Goal: Task Accomplishment & Management: Manage account settings

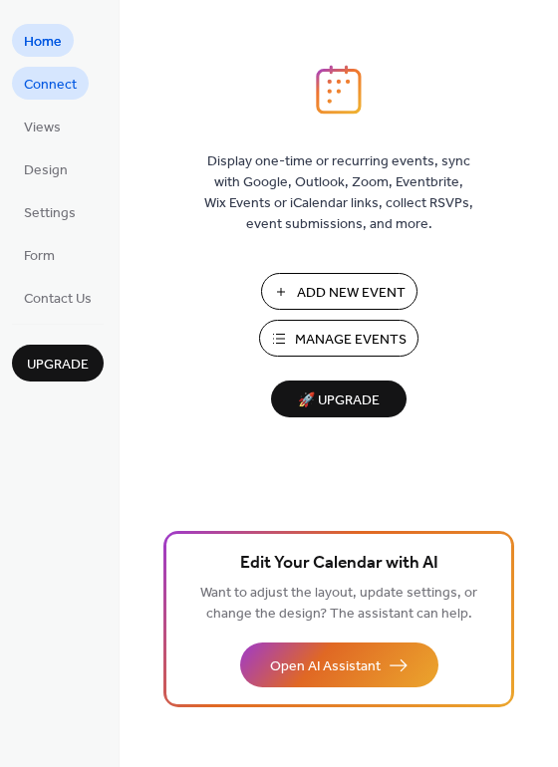
click at [53, 93] on span "Connect" at bounding box center [50, 85] width 53 height 21
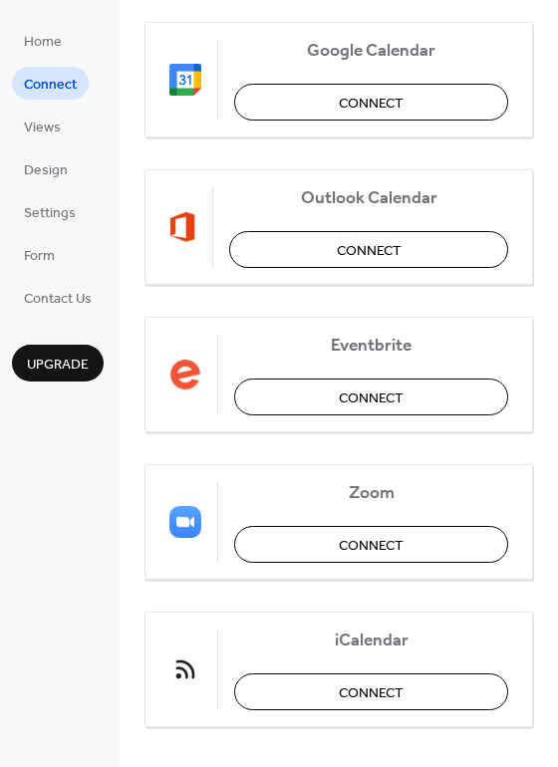
scroll to position [415, 0]
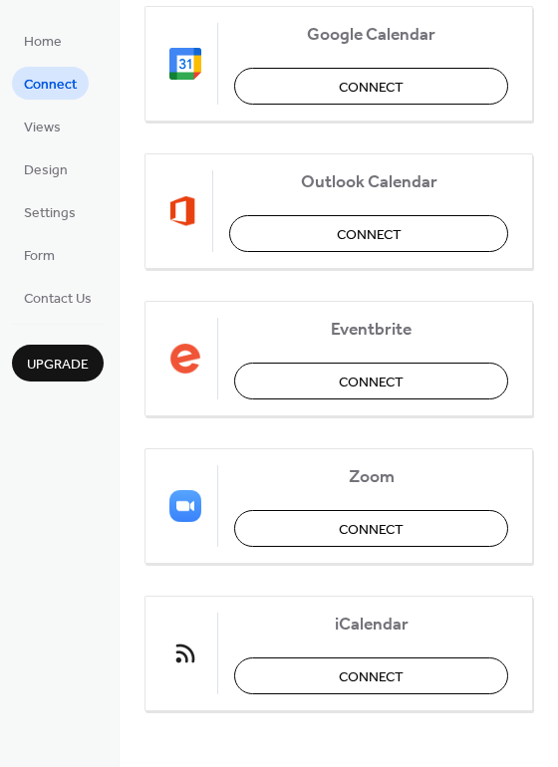
click at [56, 145] on ul "Home Connect Views Design Settings Form Contact Us" at bounding box center [58, 169] width 92 height 290
click at [51, 135] on span "Views" at bounding box center [42, 128] width 37 height 21
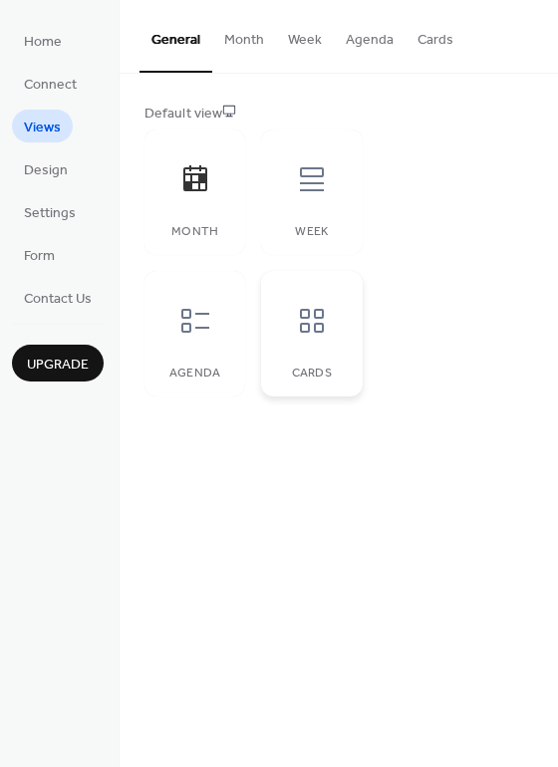
click at [343, 347] on div "Cards" at bounding box center [311, 334] width 101 height 126
click at [195, 221] on div "Month" at bounding box center [195, 193] width 101 height 126
click at [37, 167] on span "Design" at bounding box center [46, 170] width 44 height 21
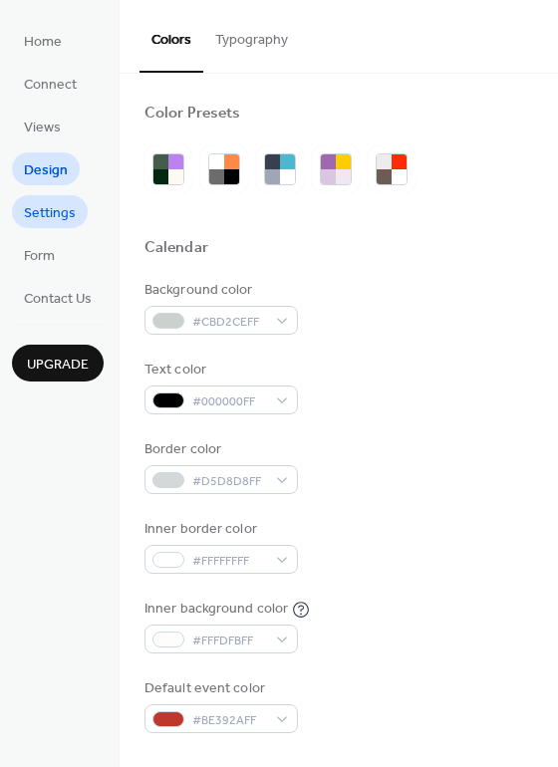
click at [43, 204] on span "Settings" at bounding box center [50, 213] width 52 height 21
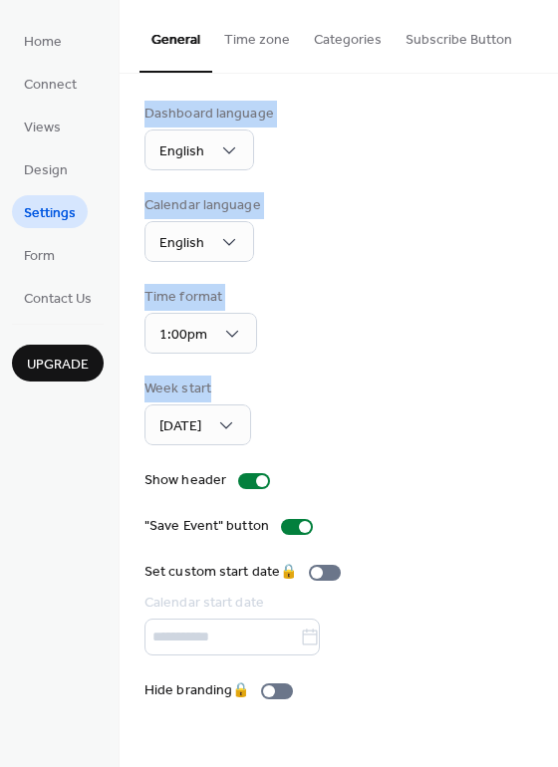
drag, startPoint x: 553, startPoint y: 72, endPoint x: 544, endPoint y: 371, distance: 299.1
click at [544, 371] on div "General Time zone Categories Subscribe Button Dashboard language English Calend…" at bounding box center [339, 366] width 439 height 732
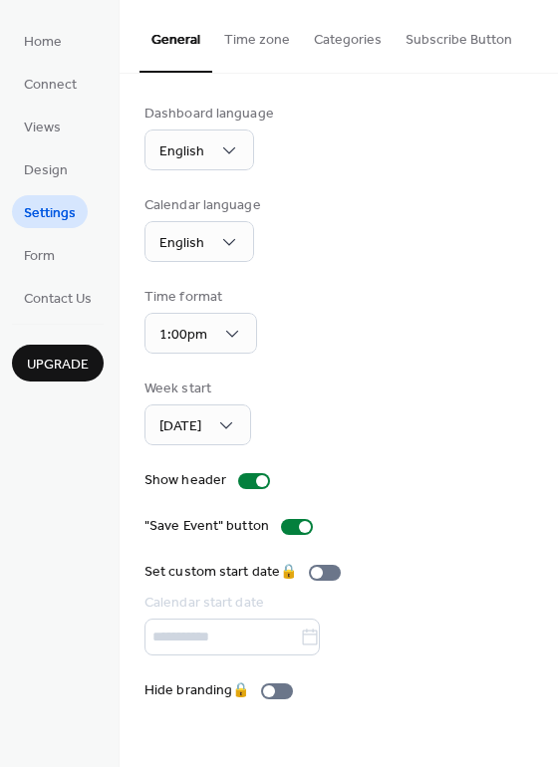
click at [552, 502] on div "Dashboard language English Calendar language English Time format 1:00pm Week st…" at bounding box center [339, 403] width 439 height 658
click at [554, 426] on div "Dashboard language English Calendar language English Time format 1:00pm Week st…" at bounding box center [339, 403] width 439 height 658
drag, startPoint x: 552, startPoint y: 163, endPoint x: 544, endPoint y: 211, distance: 48.5
click at [544, 211] on div "Dashboard language English Calendar language English Time format 1:00pm Week st…" at bounding box center [339, 403] width 439 height 658
click at [492, 222] on div "Calendar language English" at bounding box center [339, 228] width 389 height 67
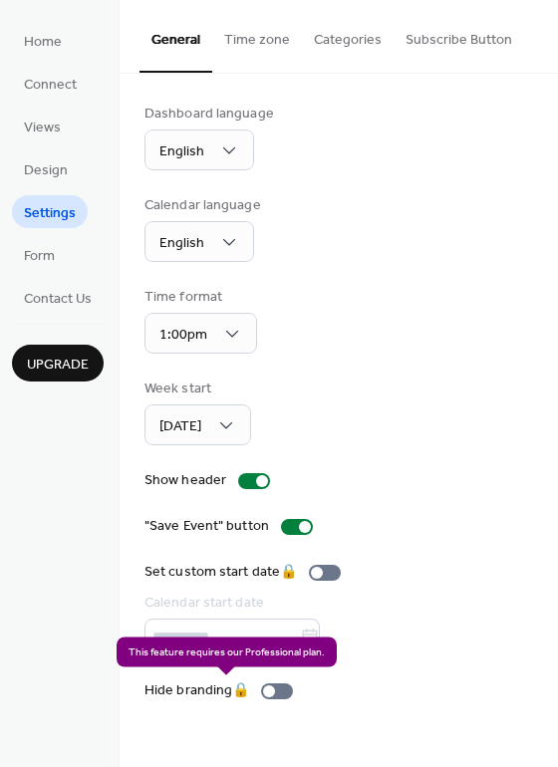
click at [283, 693] on div "Hide branding 🔒" at bounding box center [223, 691] width 156 height 21
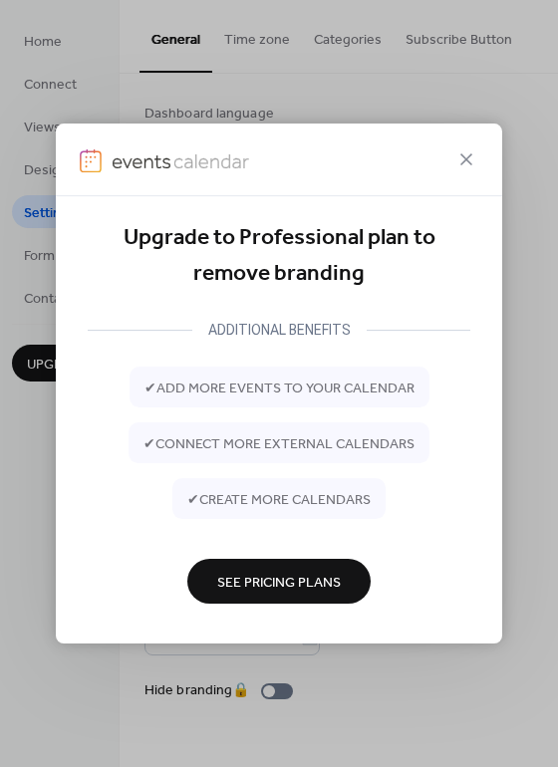
click at [247, 593] on span "See Pricing Plans" at bounding box center [279, 582] width 124 height 21
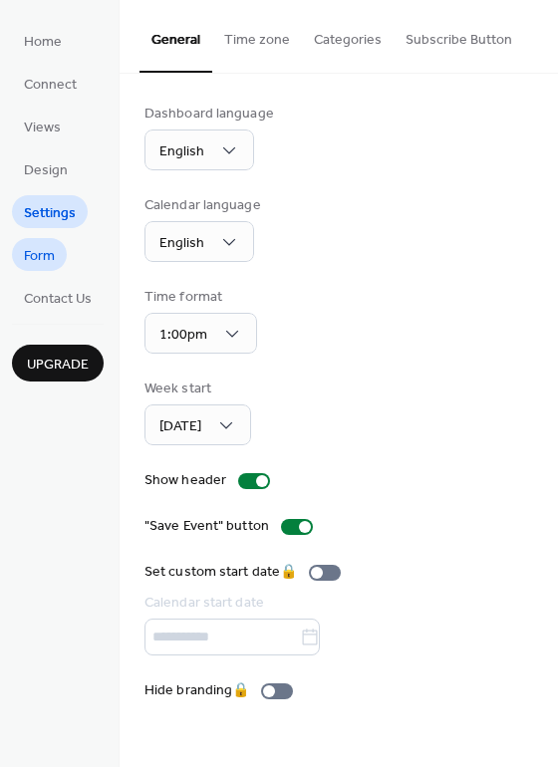
click at [43, 260] on span "Form" at bounding box center [39, 256] width 31 height 21
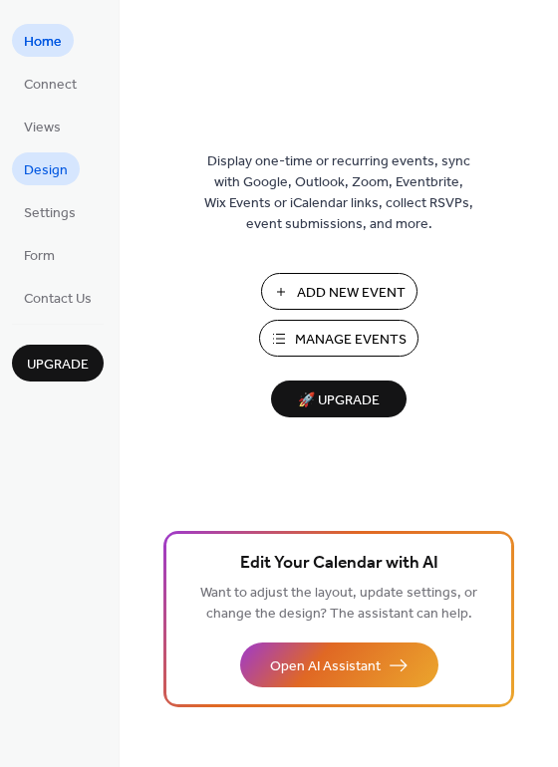
click at [54, 172] on span "Design" at bounding box center [46, 170] width 44 height 21
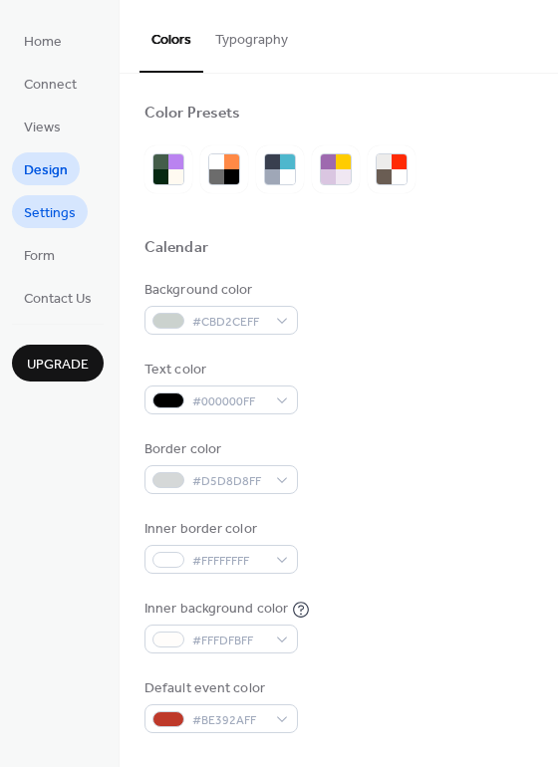
click at [78, 208] on link "Settings" at bounding box center [50, 211] width 76 height 33
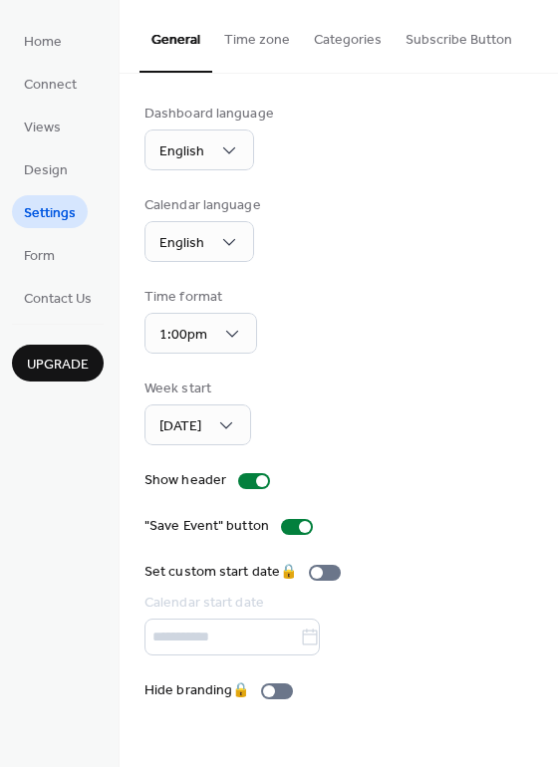
click at [250, 40] on button "Time zone" at bounding box center [257, 35] width 90 height 71
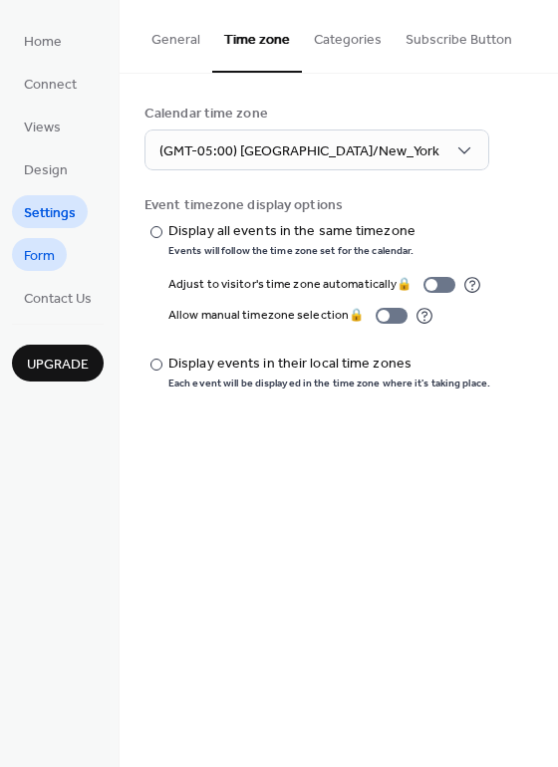
click at [55, 254] on link "Form" at bounding box center [39, 254] width 55 height 33
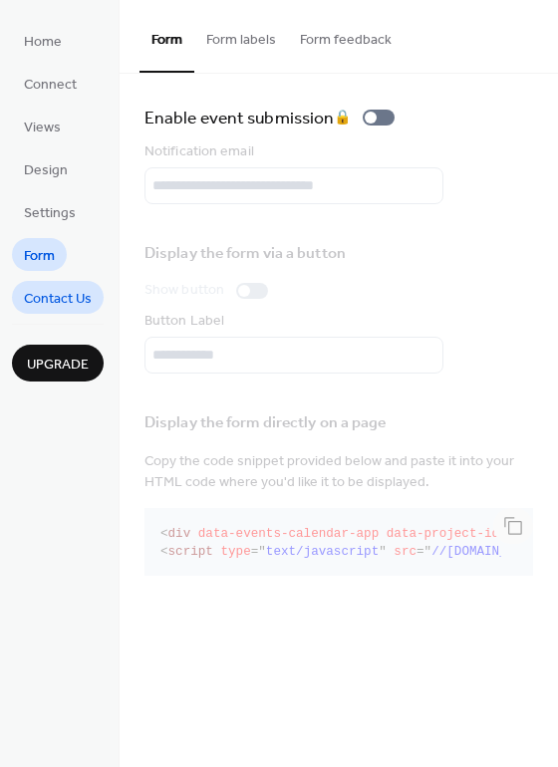
click at [75, 310] on span "Contact Us" at bounding box center [58, 299] width 68 height 21
